Goal: Task Accomplishment & Management: Complete application form

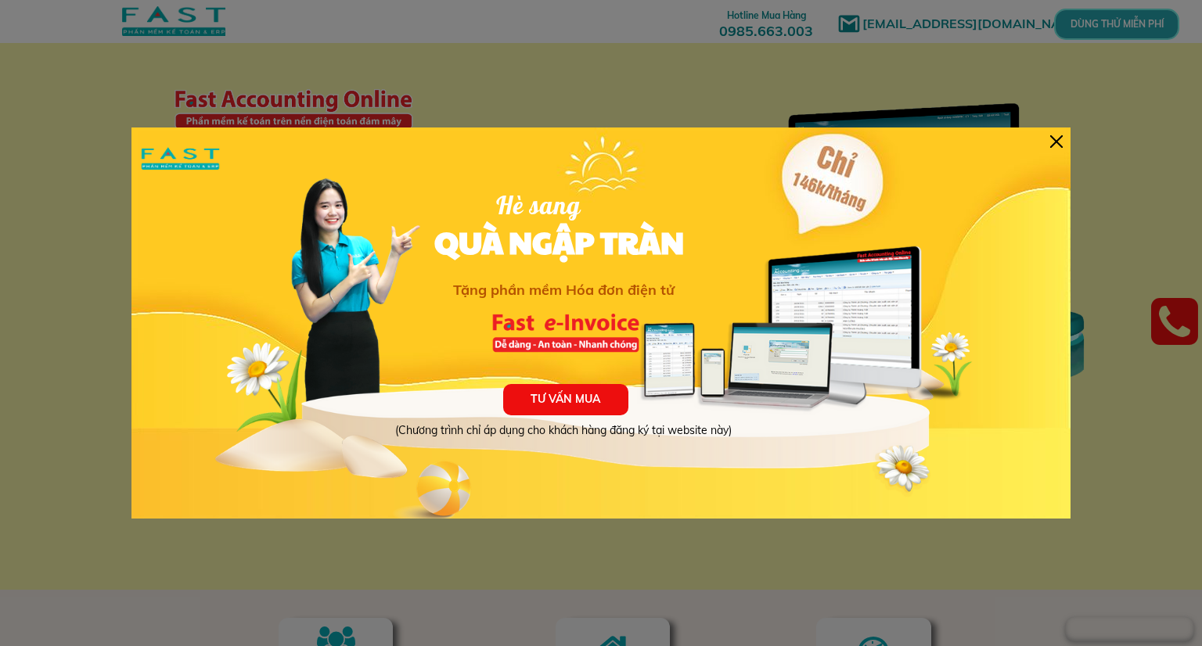
click at [1057, 142] on div at bounding box center [1056, 141] width 13 height 13
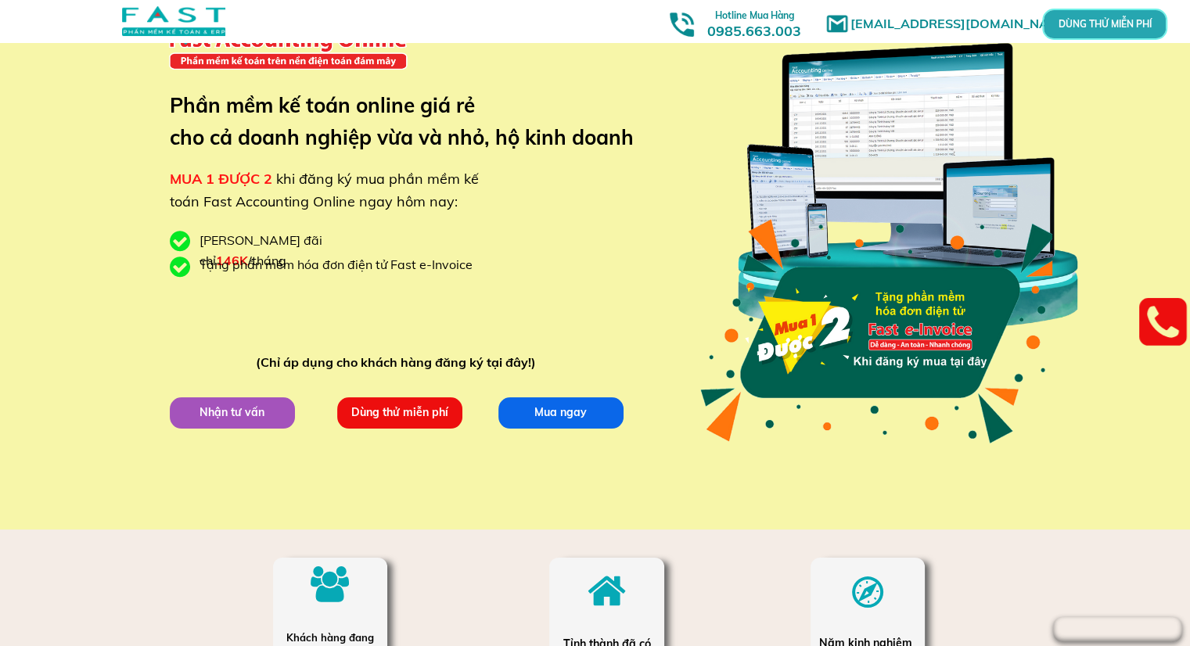
scroll to position [78, 0]
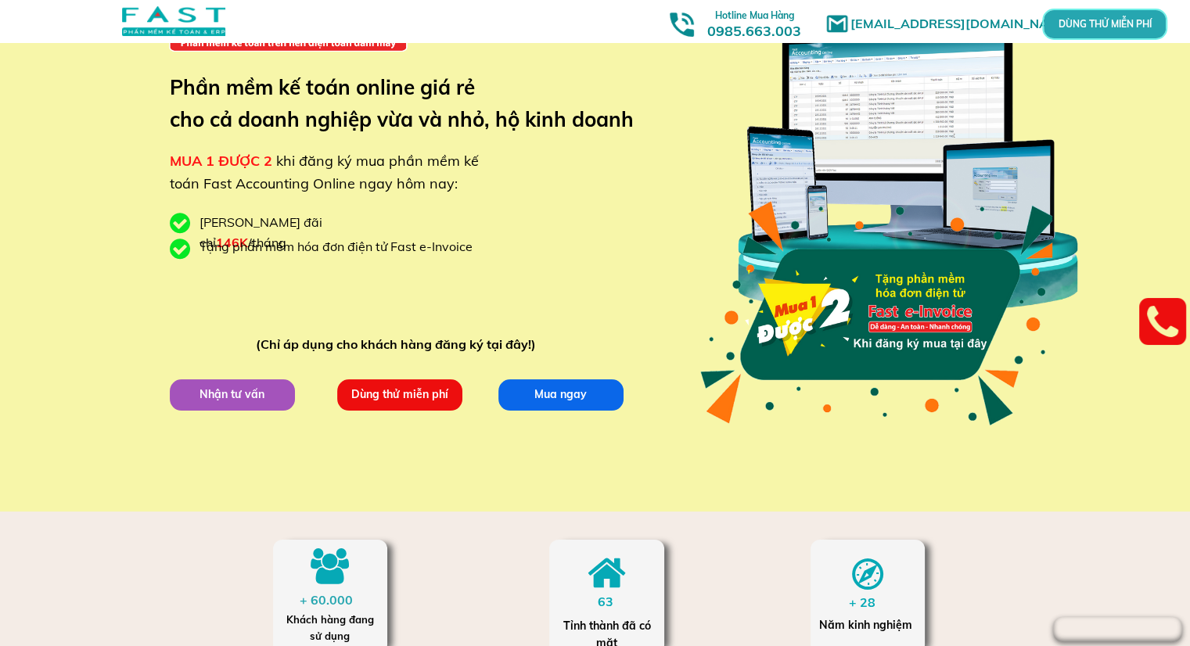
click at [431, 401] on p "Dùng thử miễn phí" at bounding box center [398, 394] width 125 height 31
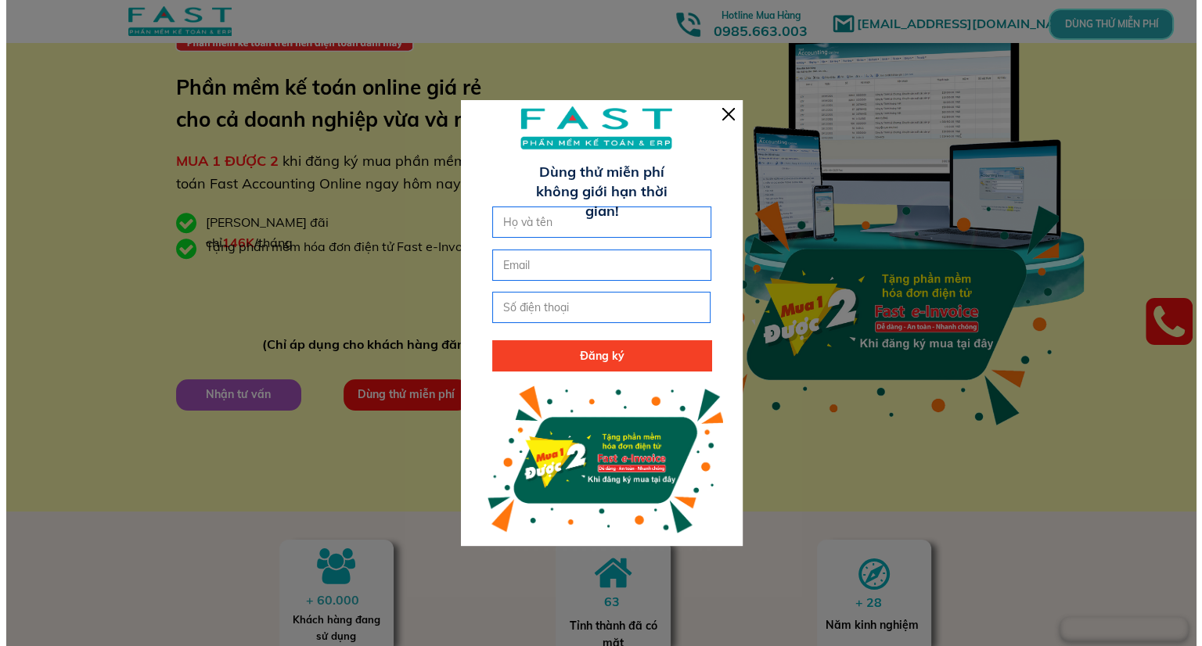
scroll to position [0, 0]
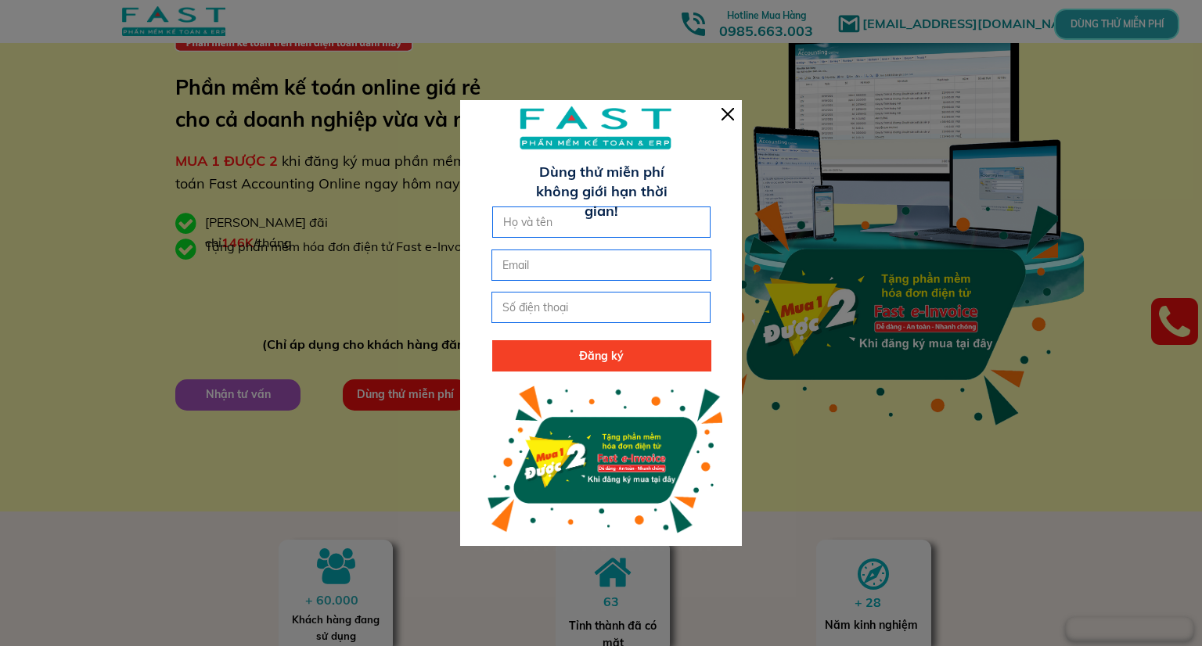
click at [573, 226] on input "text" at bounding box center [601, 222] width 205 height 30
click at [728, 116] on div at bounding box center [727, 114] width 13 height 13
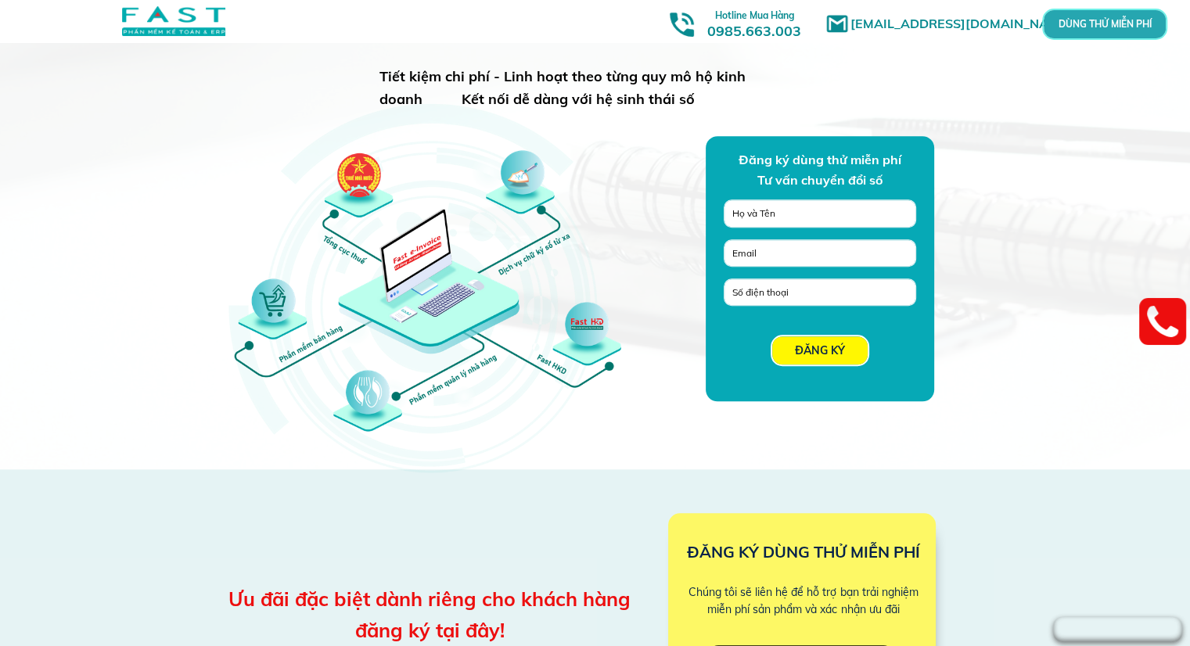
scroll to position [1100, 0]
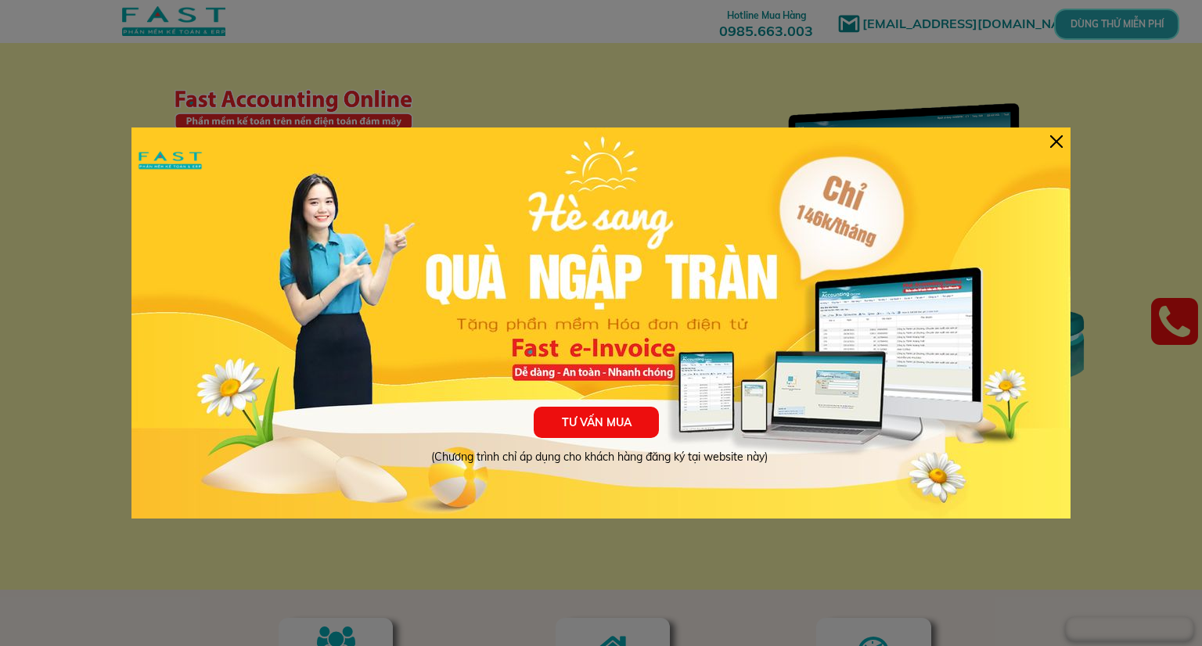
click at [1057, 144] on div at bounding box center [1056, 141] width 13 height 13
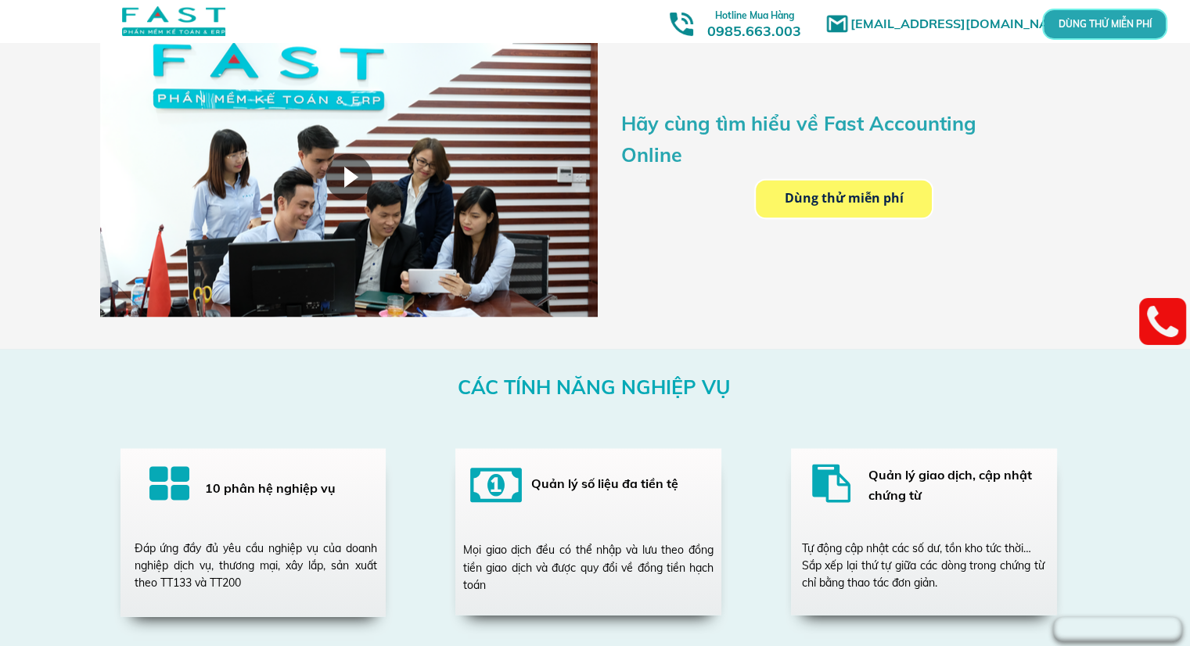
scroll to position [2425, 0]
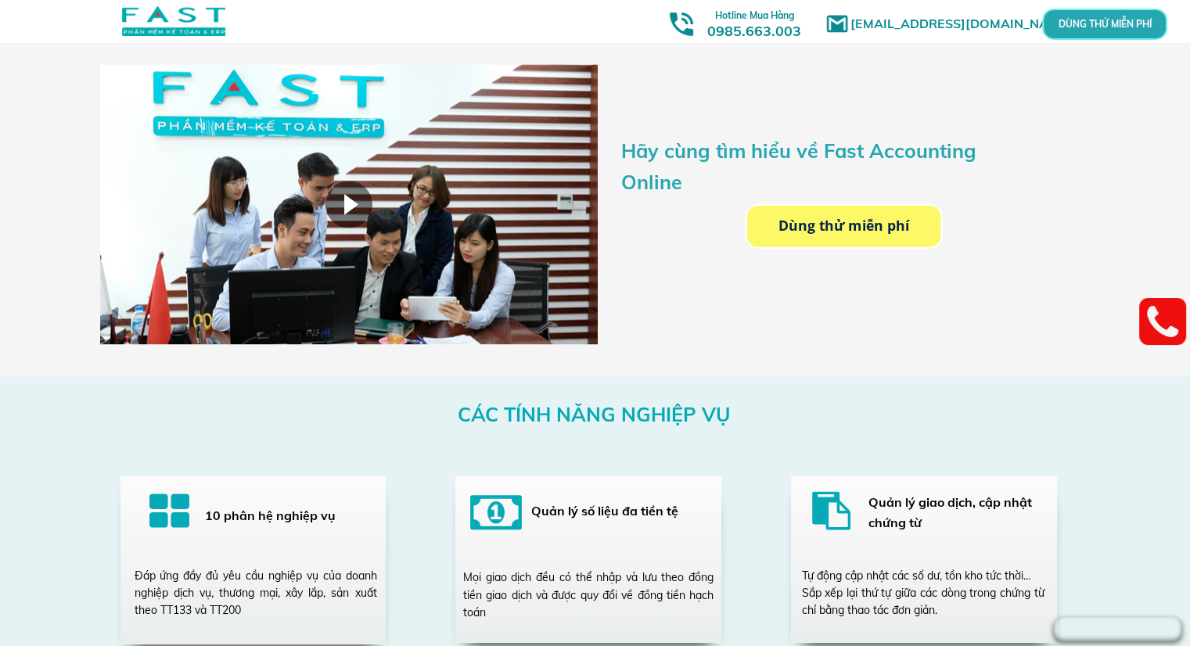
click at [833, 235] on p "Dùng thử miễn phí" at bounding box center [843, 225] width 193 height 41
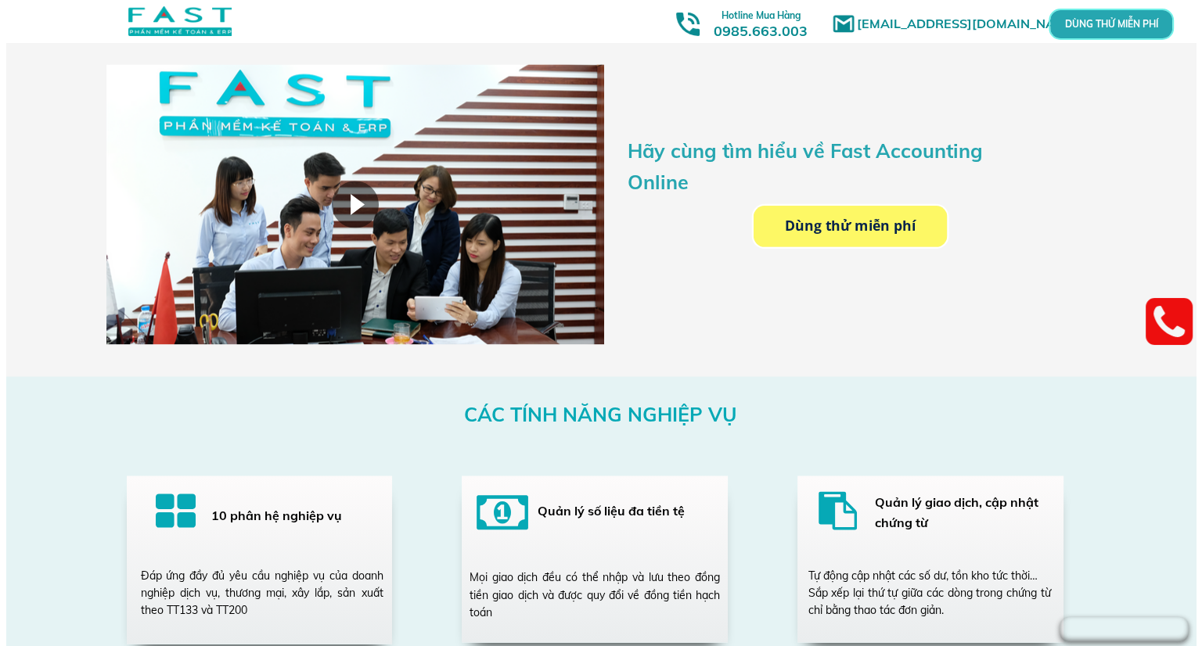
scroll to position [0, 0]
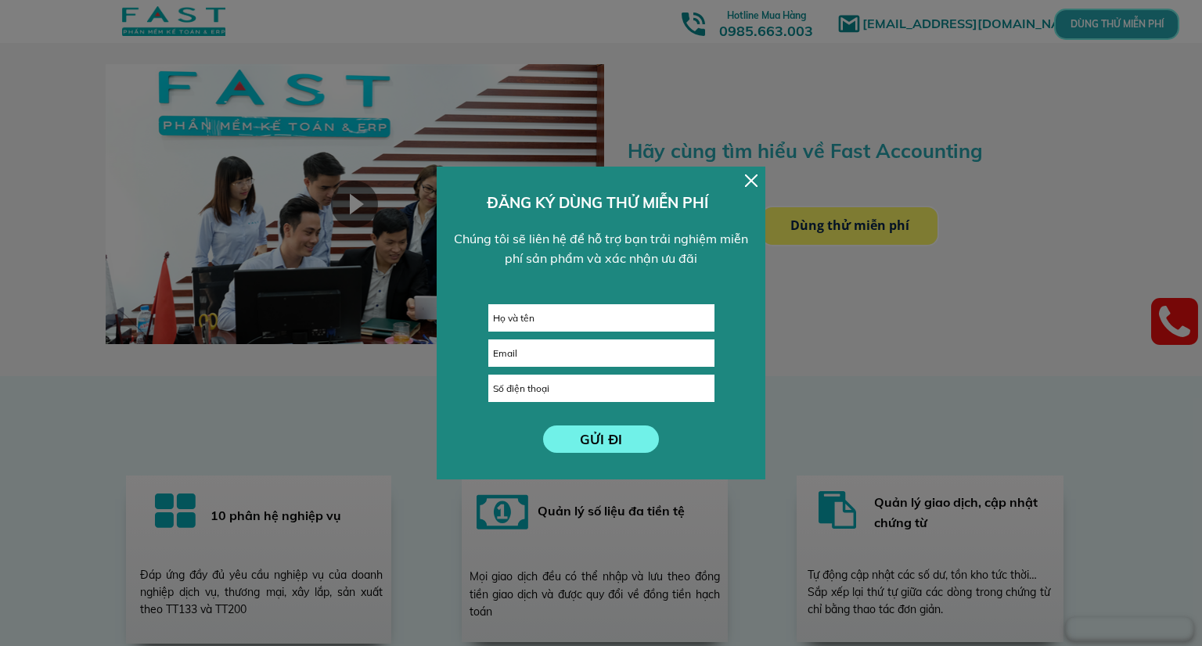
click at [754, 182] on div at bounding box center [751, 180] width 13 height 13
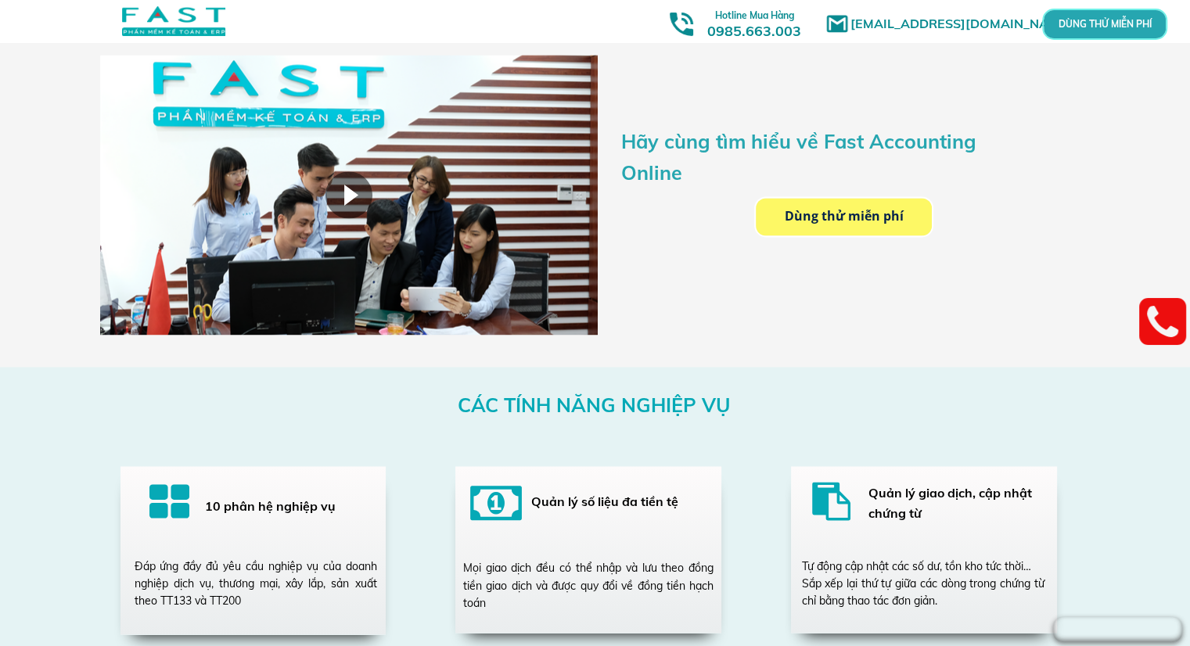
scroll to position [2269, 0]
